Goal: Task Accomplishment & Management: Manage account settings

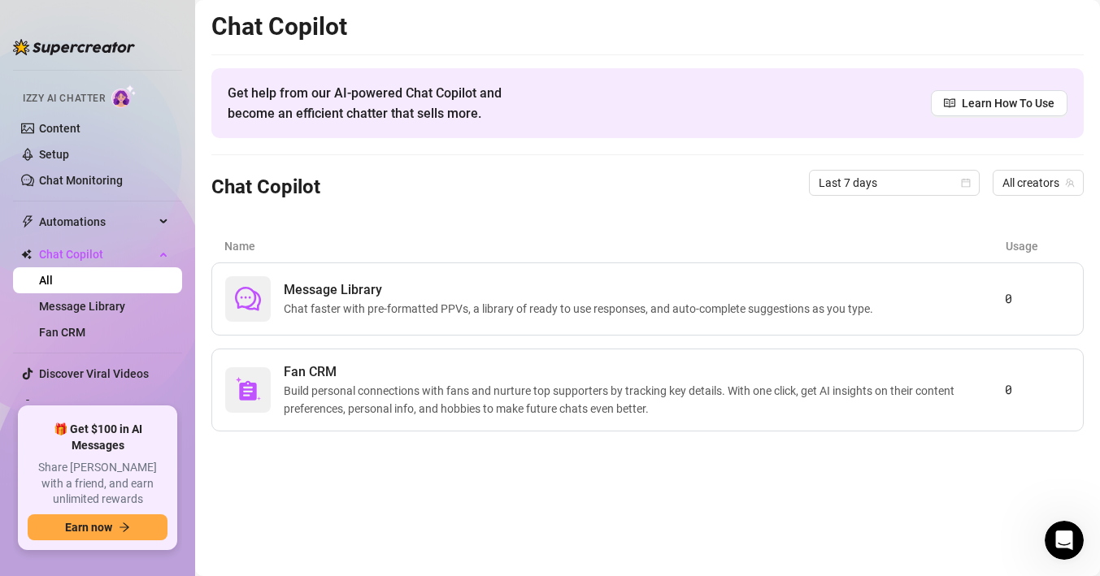
scroll to position [313, 0]
click at [54, 154] on link "Setup" at bounding box center [54, 154] width 30 height 13
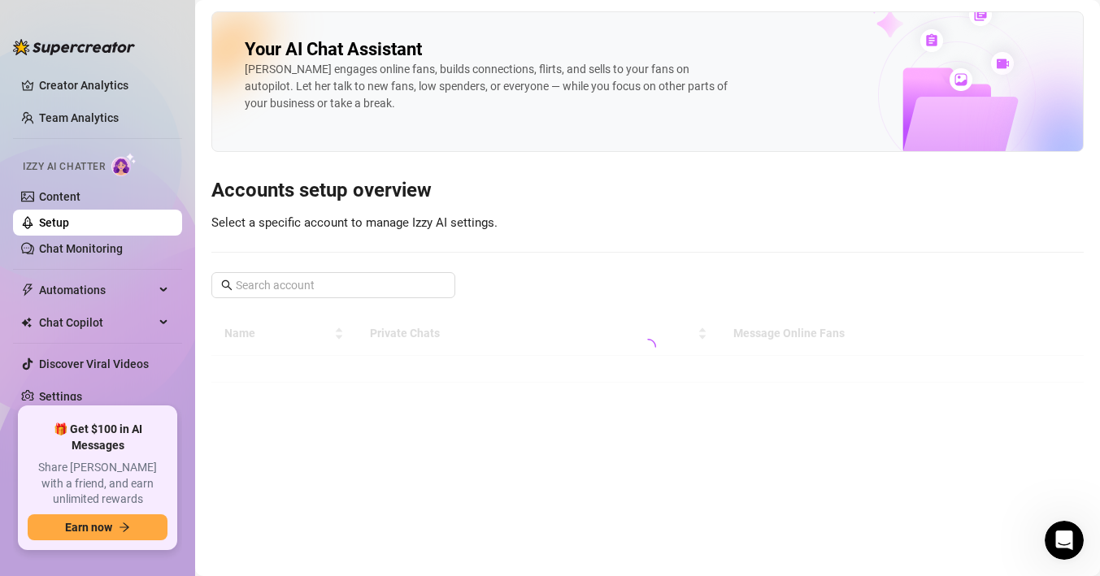
scroll to position [30, 0]
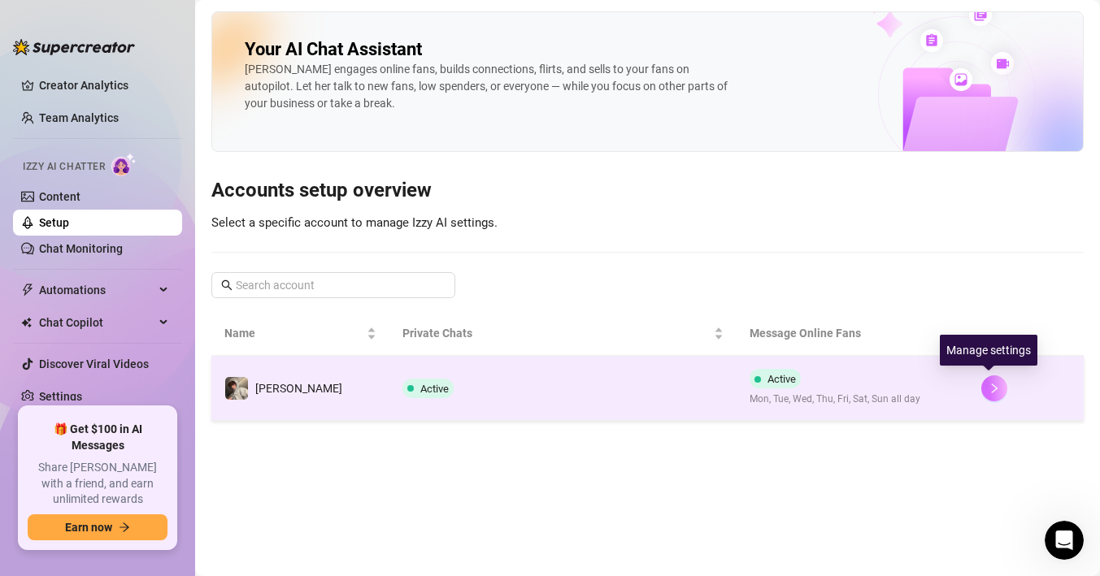
click at [981, 389] on button "button" at bounding box center [994, 389] width 26 height 26
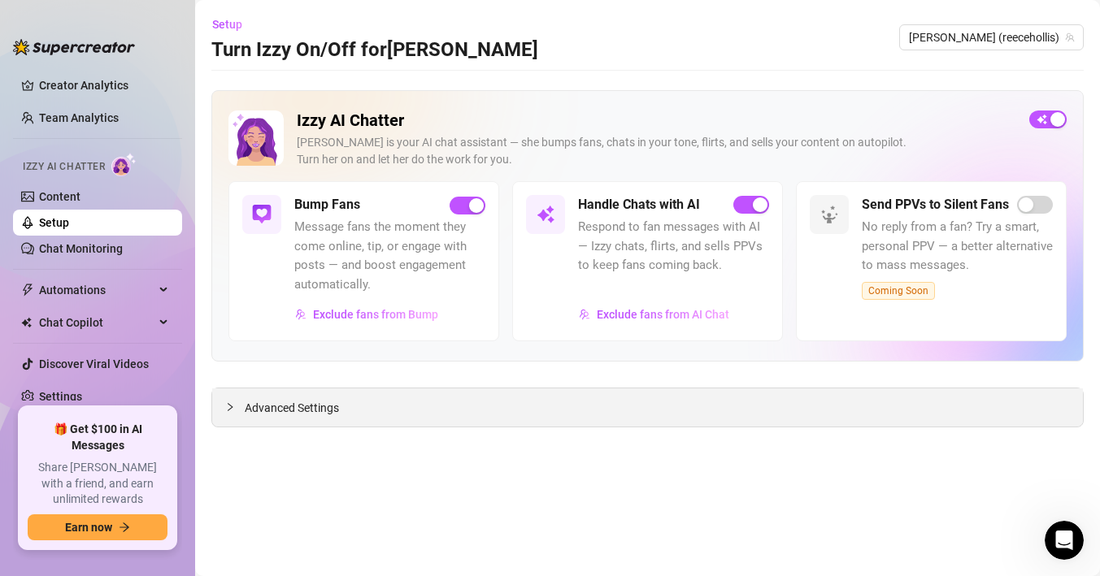
click at [237, 414] on div at bounding box center [235, 407] width 20 height 18
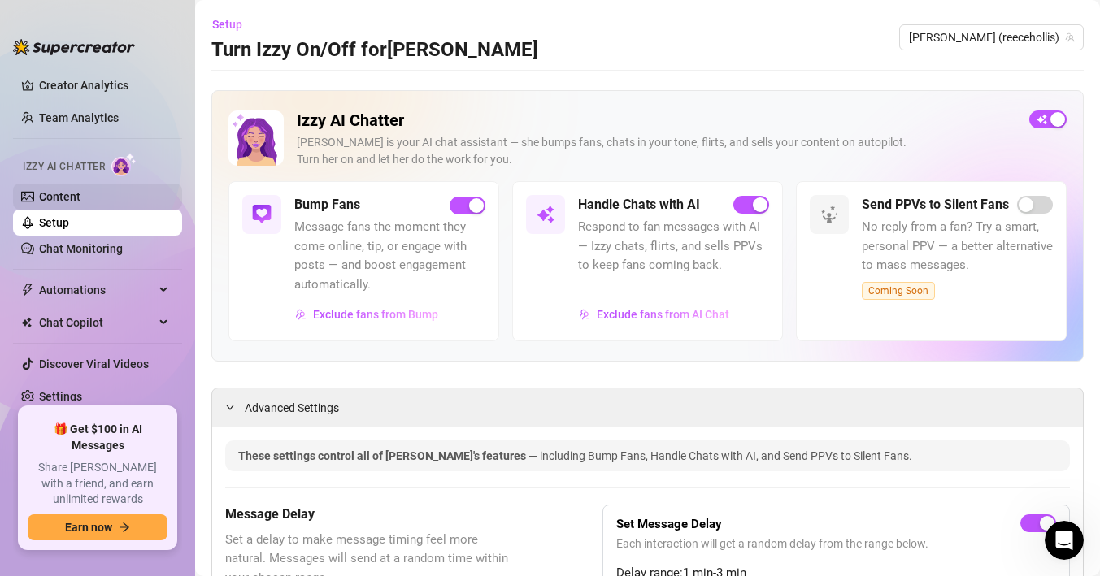
click at [49, 203] on link "Content" at bounding box center [59, 196] width 41 height 13
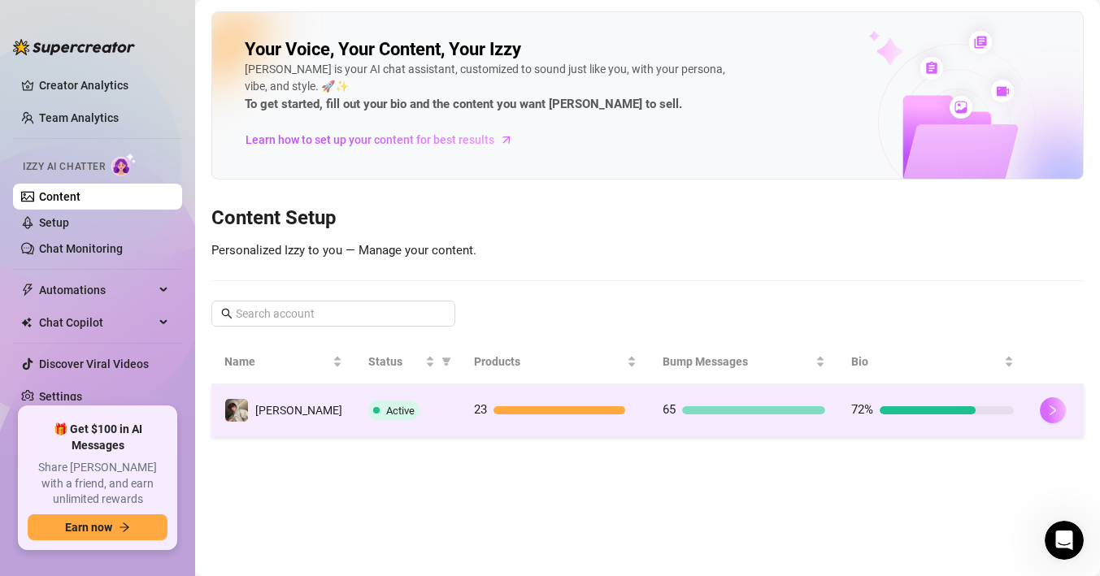
click at [1040, 409] on button "button" at bounding box center [1053, 411] width 26 height 26
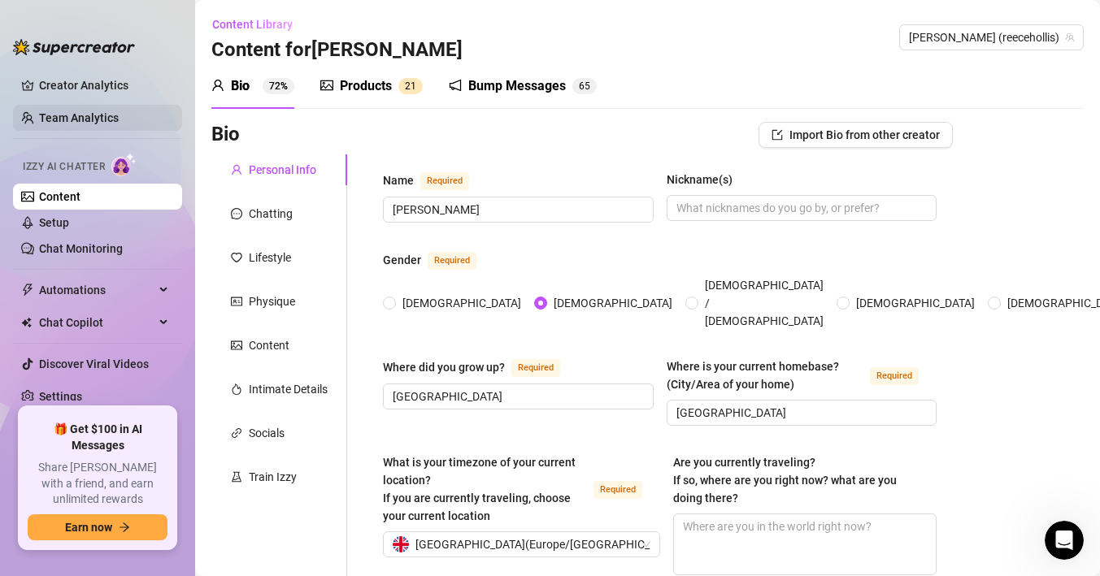
click at [82, 124] on link "Team Analytics" at bounding box center [79, 117] width 80 height 13
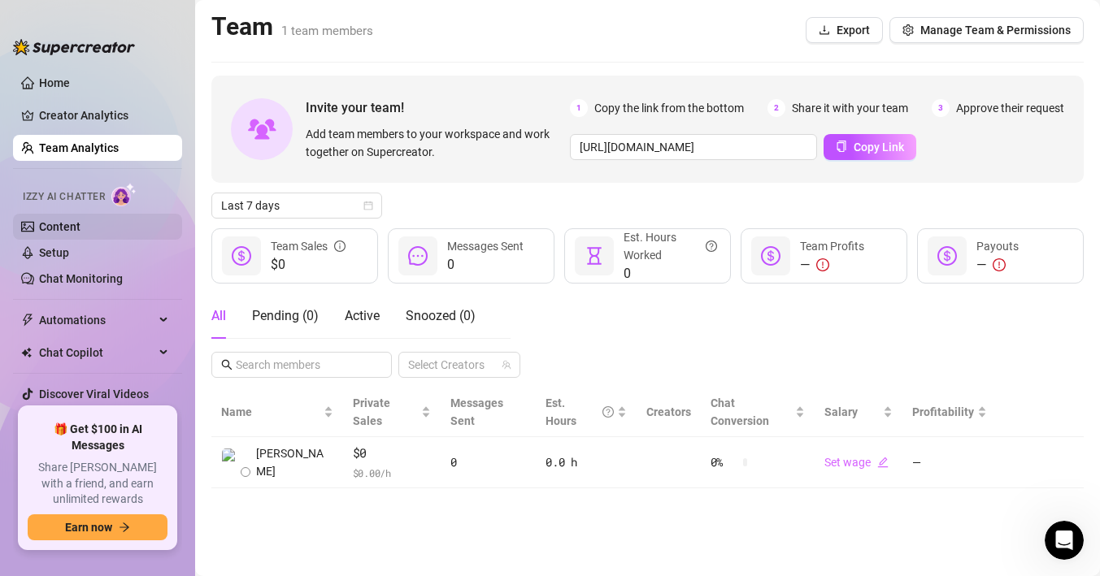
scroll to position [313, 0]
